Goal: Check status: Check status

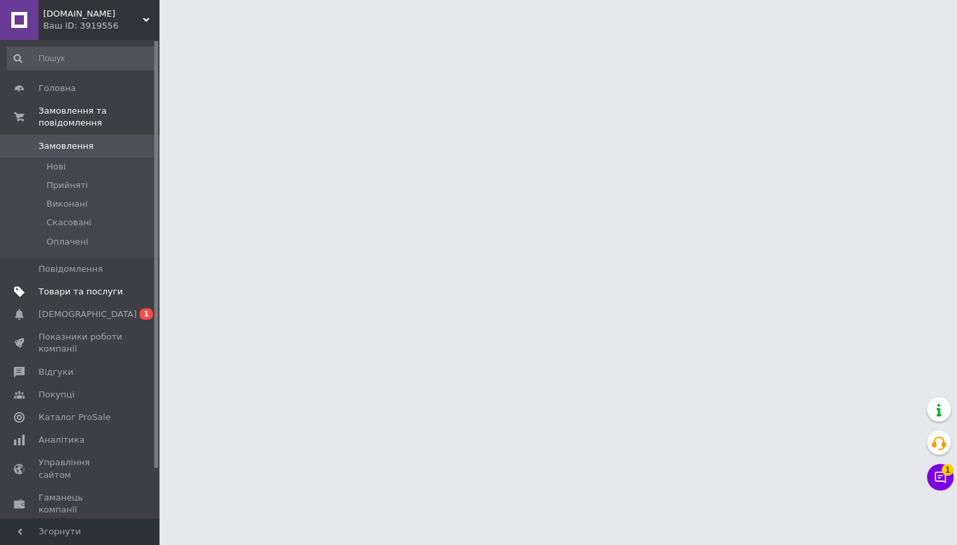
click at [100, 291] on span "Товари та послуги" at bounding box center [81, 292] width 84 height 12
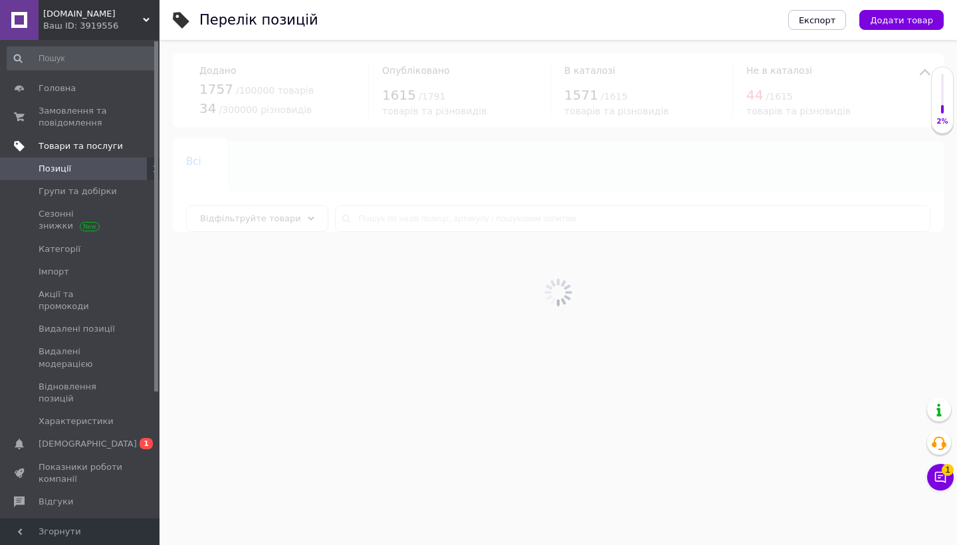
click at [105, 136] on link "Товари та послуги" at bounding box center [81, 146] width 163 height 23
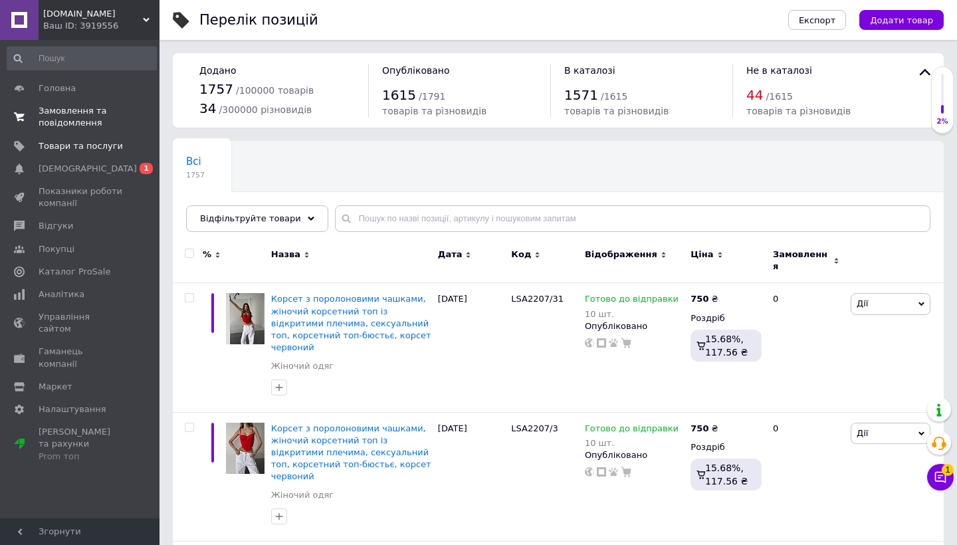
click at [108, 130] on link "Замовлення та повідомлення 0 0" at bounding box center [81, 117] width 163 height 35
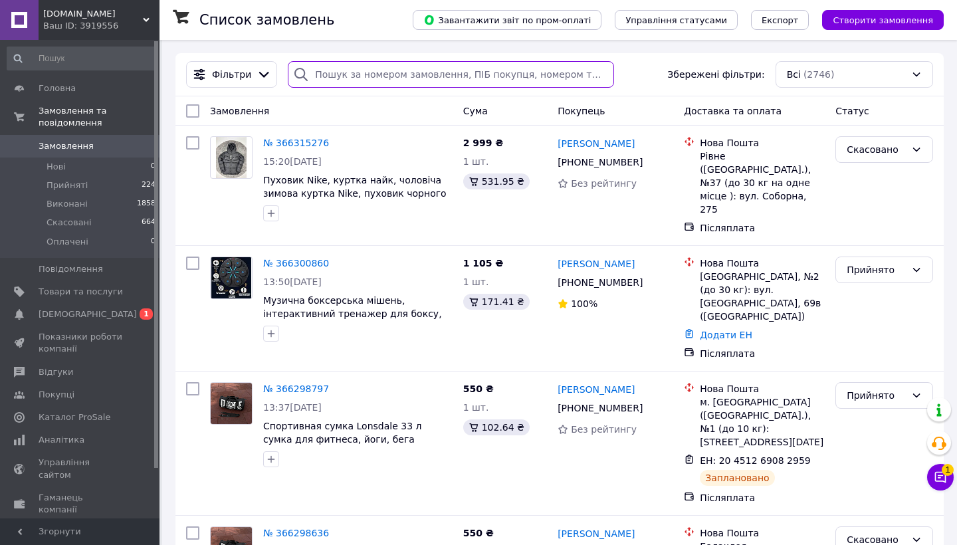
click at [437, 71] on input "search" at bounding box center [451, 74] width 326 height 27
paste input "365109535"
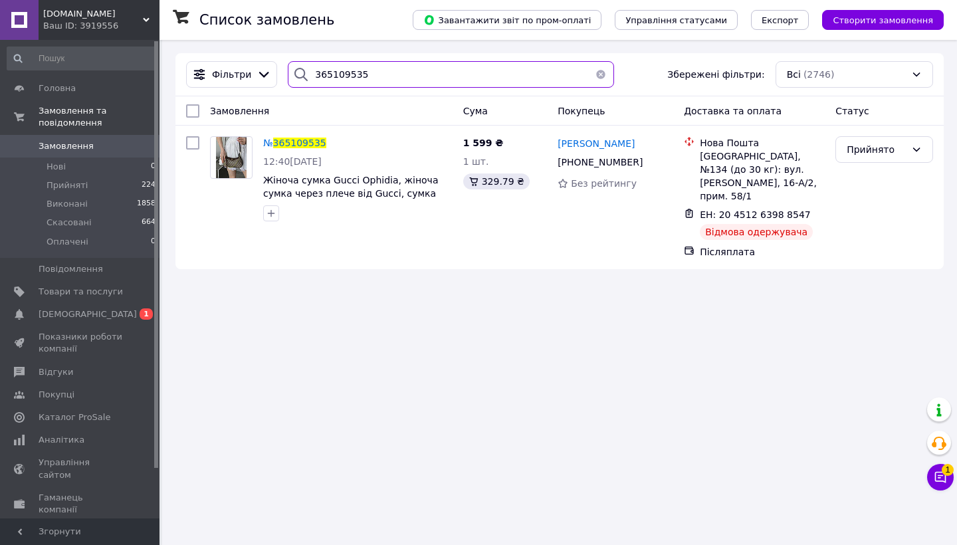
click at [357, 75] on input "365109535" at bounding box center [451, 74] width 326 height 27
paste input "753819"
type input "365753819"
